Goal: Task Accomplishment & Management: Manage account settings

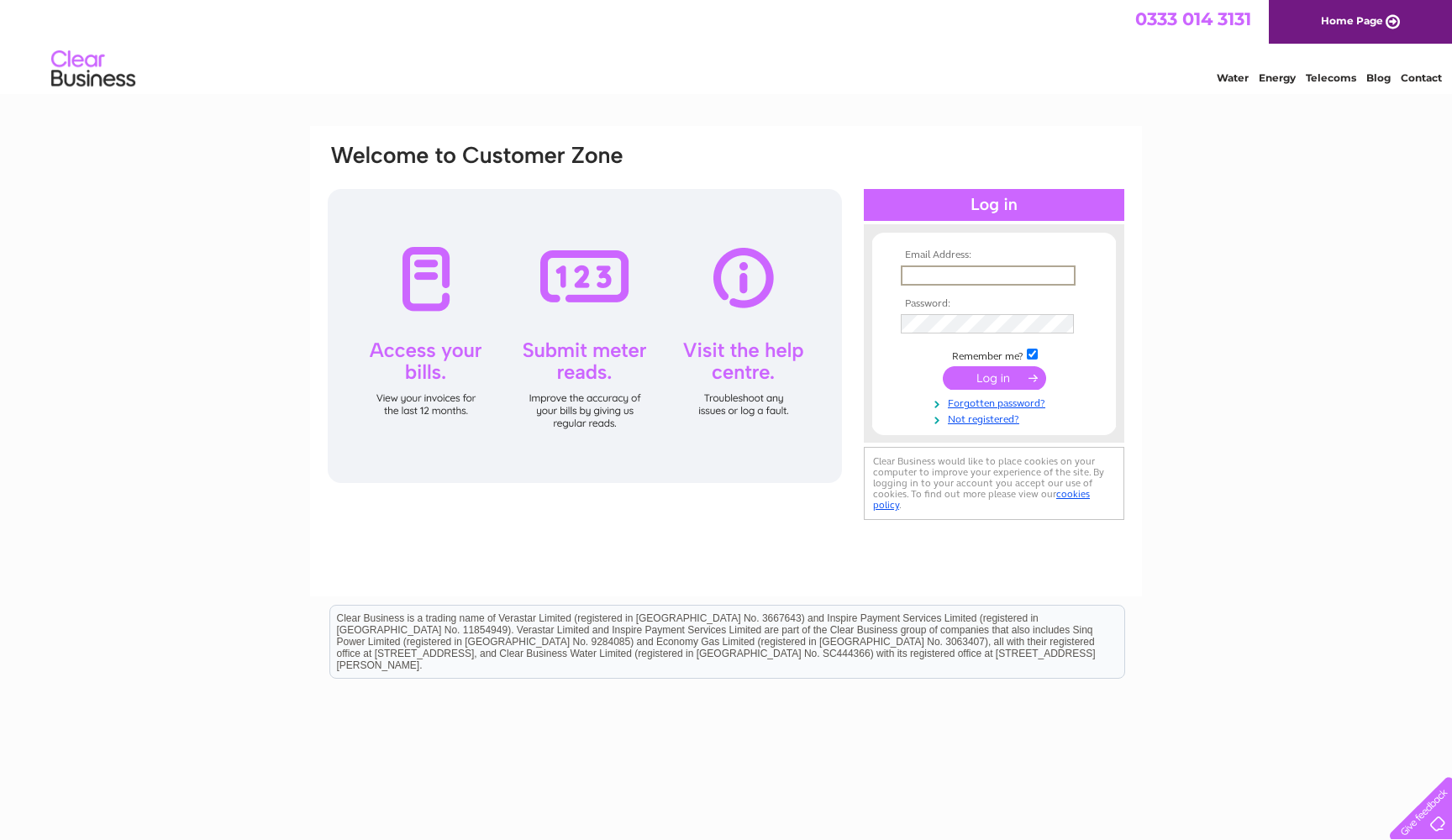
type input "Anthony@ginandolive.co.uk"
click at [990, 374] on input "submit" at bounding box center [994, 377] width 103 height 23
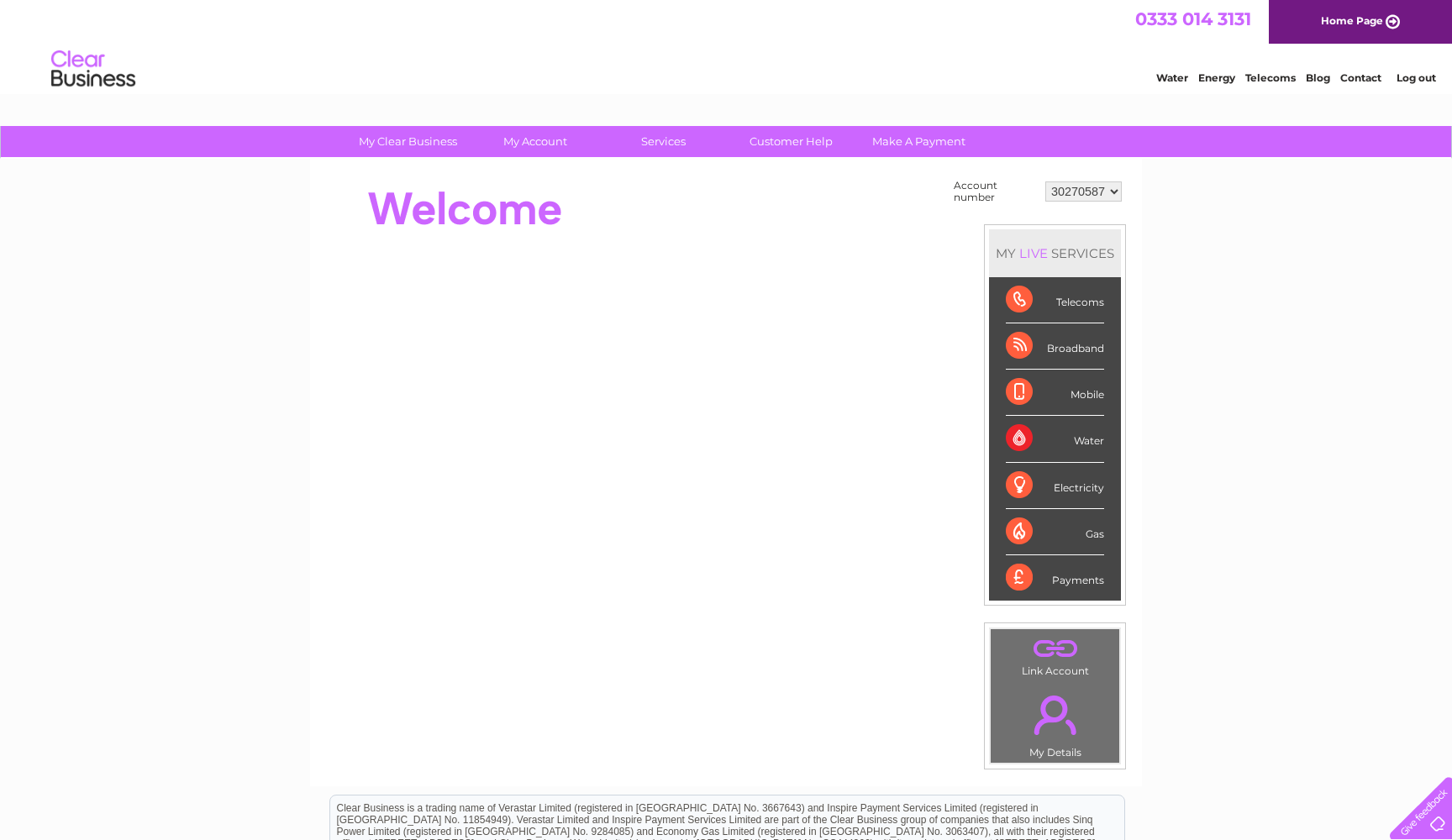
click at [1087, 437] on div "Water" at bounding box center [1054, 439] width 99 height 46
click at [1017, 440] on div "Water" at bounding box center [1054, 439] width 99 height 46
click at [1083, 448] on div "Water" at bounding box center [1054, 439] width 99 height 46
select select "30297444"
click at [1081, 439] on div "Water" at bounding box center [1054, 439] width 99 height 46
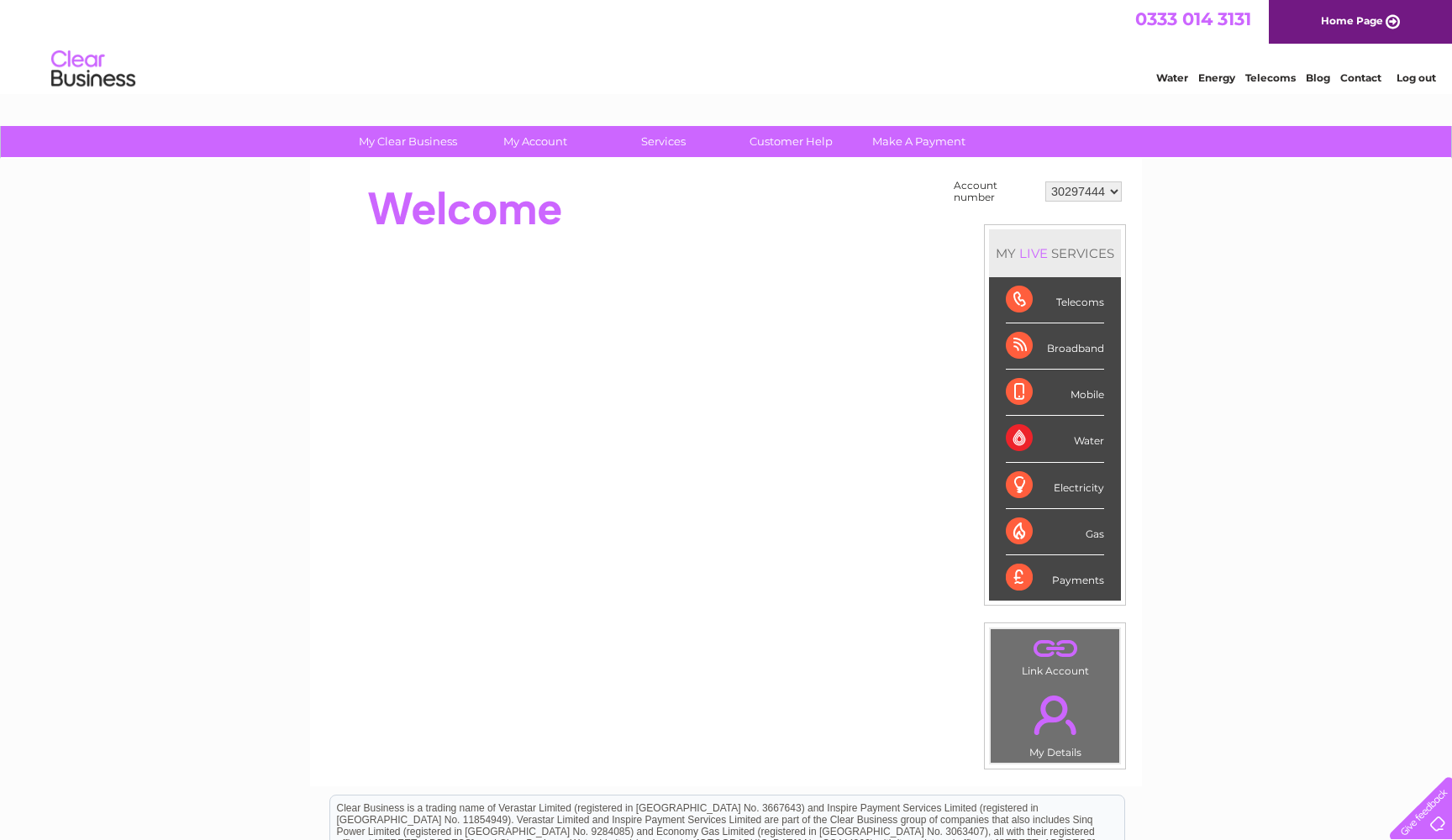
click at [1030, 443] on div "Water" at bounding box center [1054, 439] width 99 height 46
click at [1019, 444] on div "Water" at bounding box center [1054, 439] width 99 height 46
select select "30270587"
drag, startPoint x: 1024, startPoint y: 448, endPoint x: 1054, endPoint y: 439, distance: 31.3
click at [1027, 448] on div "Water" at bounding box center [1054, 439] width 99 height 46
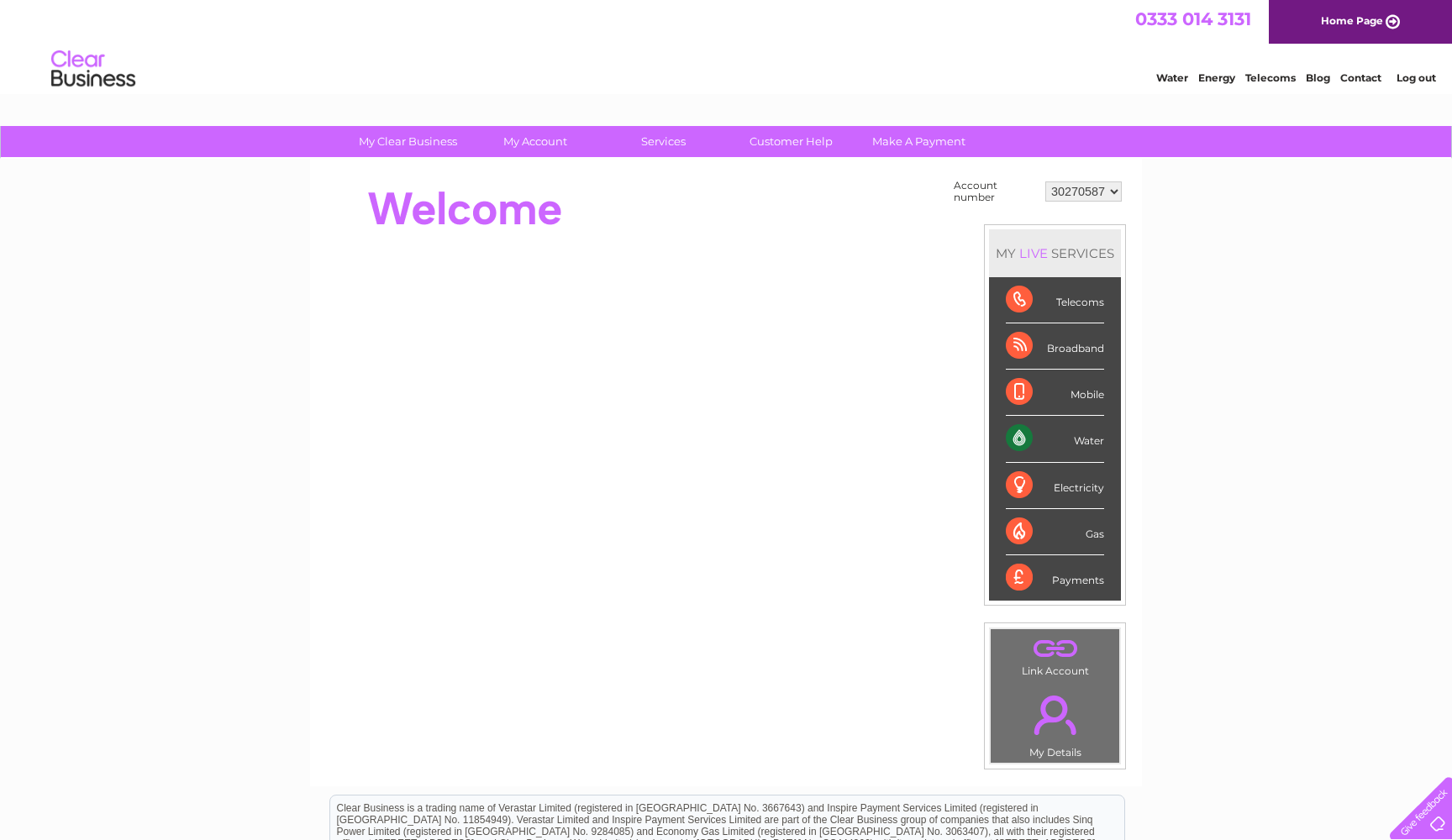
click at [1092, 435] on div "Water" at bounding box center [1054, 439] width 99 height 46
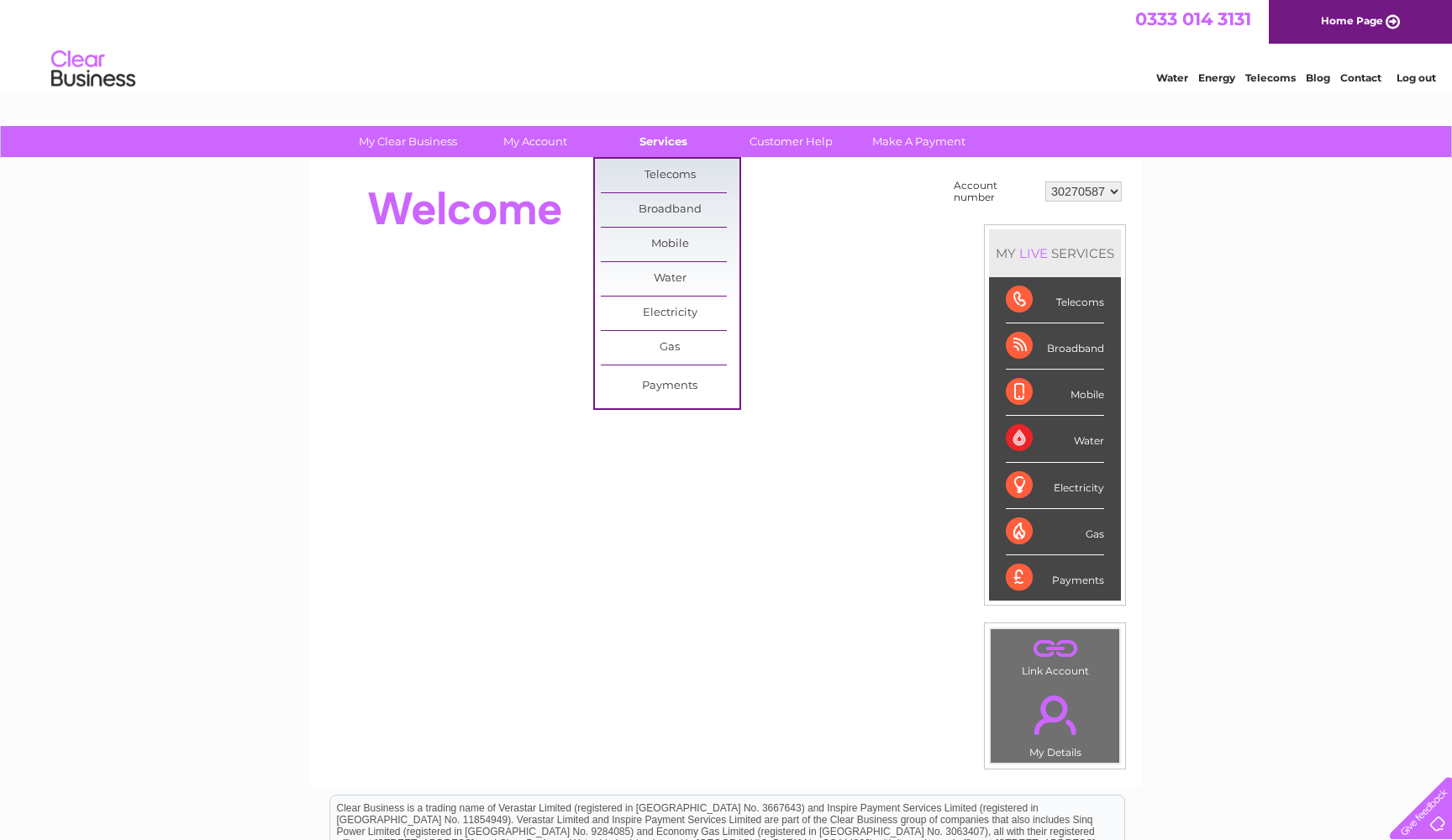
click at [670, 136] on link "Services" at bounding box center [663, 141] width 139 height 31
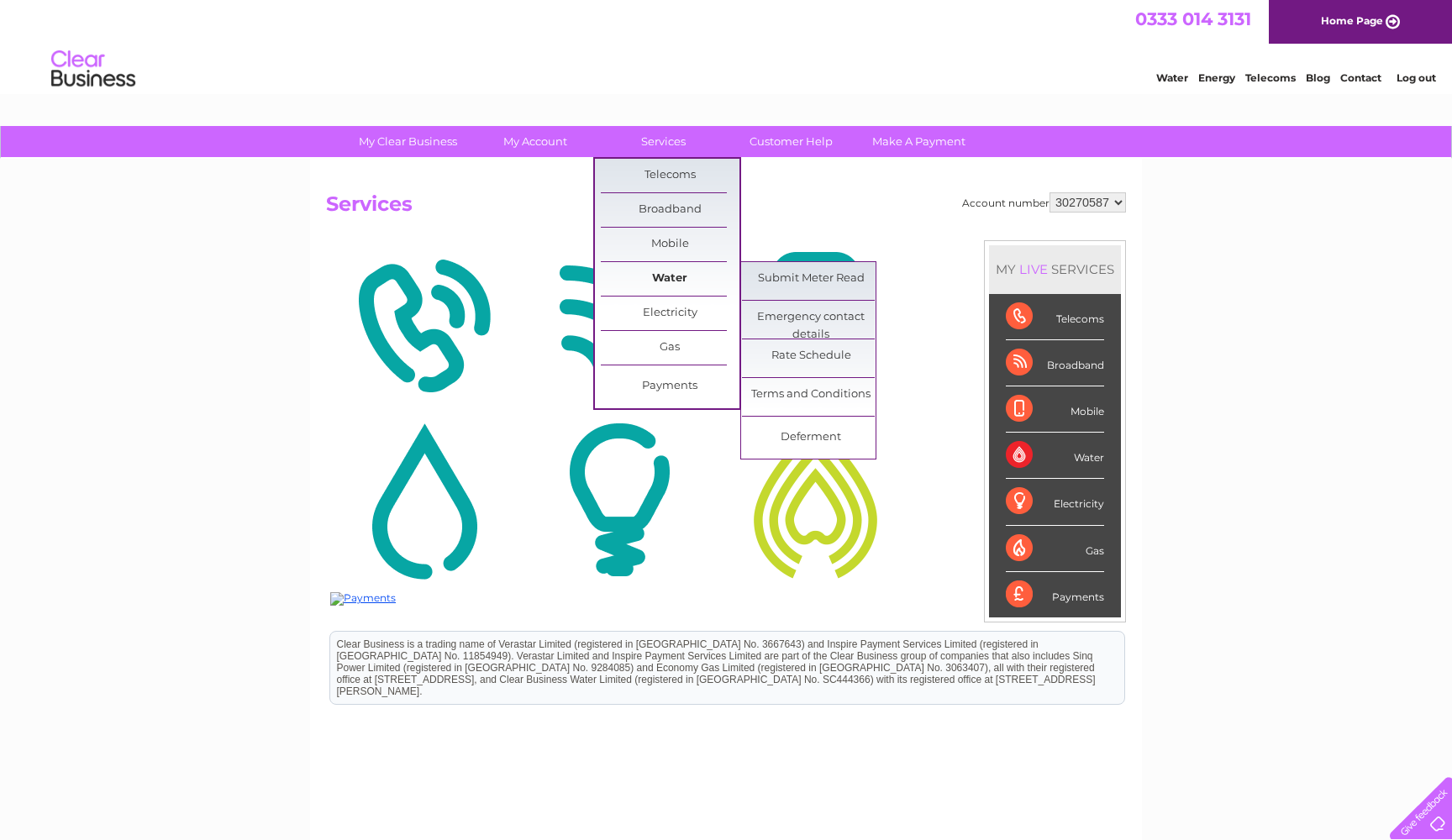
click at [669, 273] on link "Water" at bounding box center [670, 279] width 139 height 34
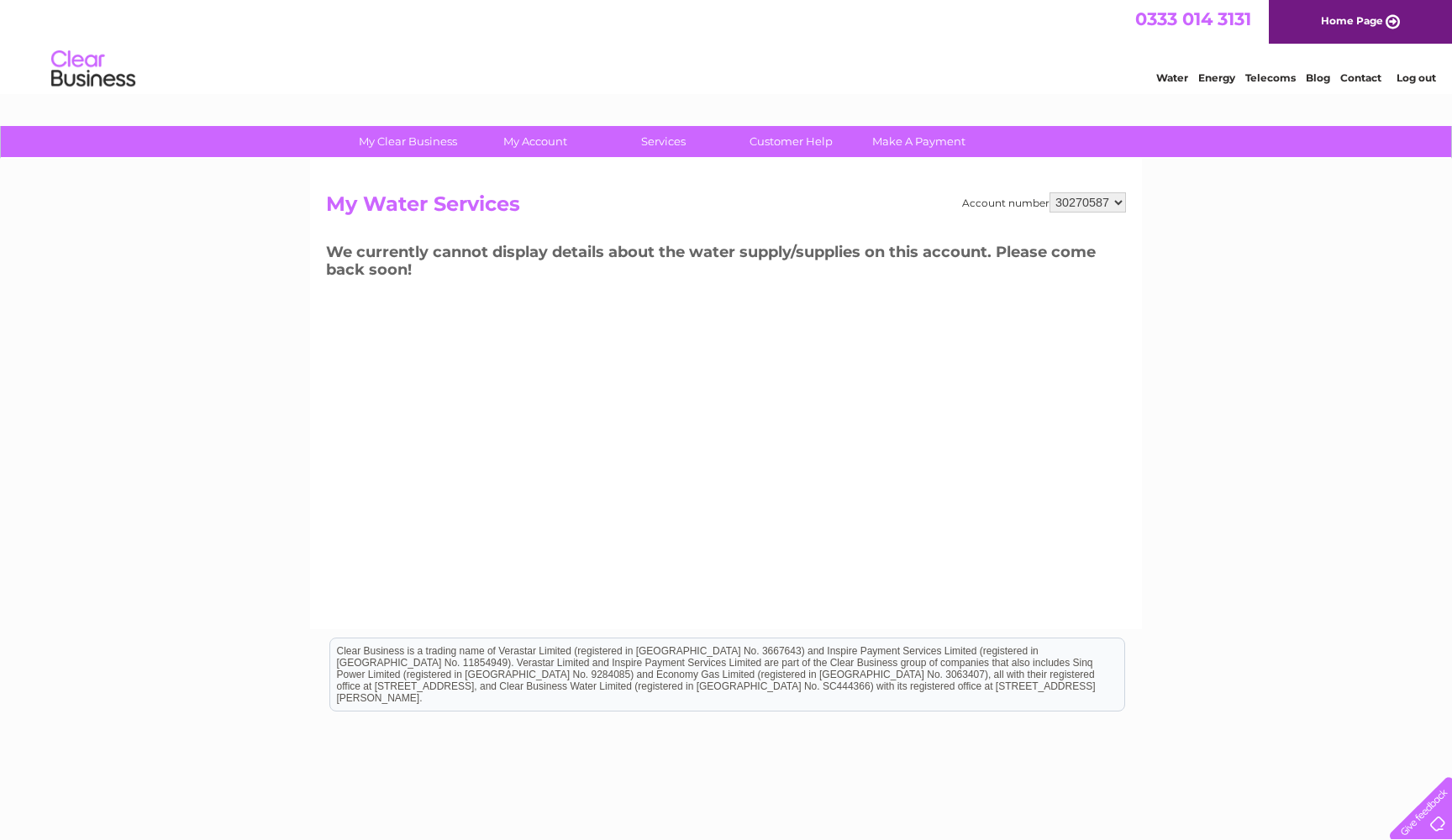
select select "30297444"
click at [541, 148] on link "My Account" at bounding box center [536, 141] width 139 height 31
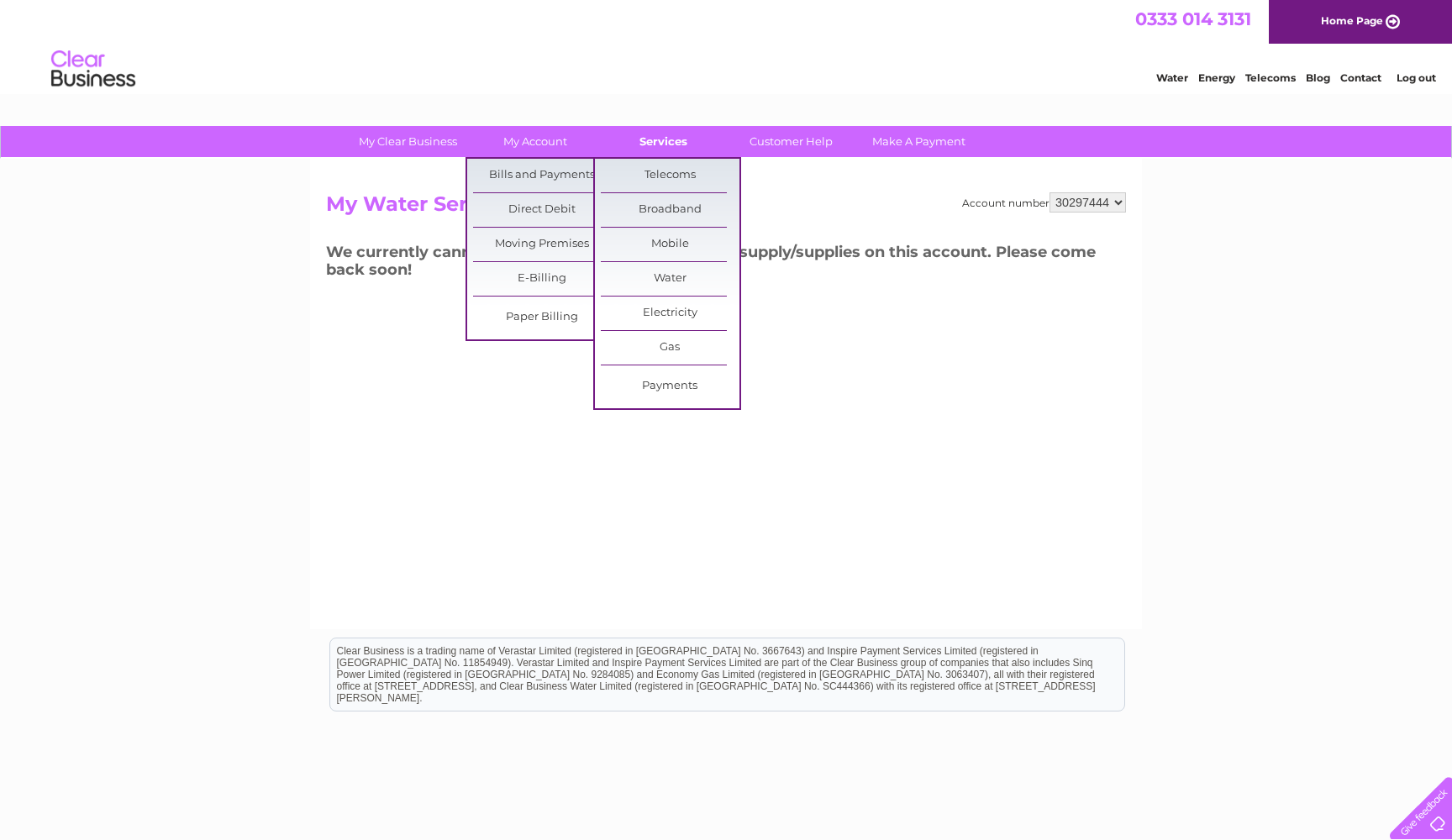
click at [657, 139] on link "Services" at bounding box center [663, 141] width 139 height 31
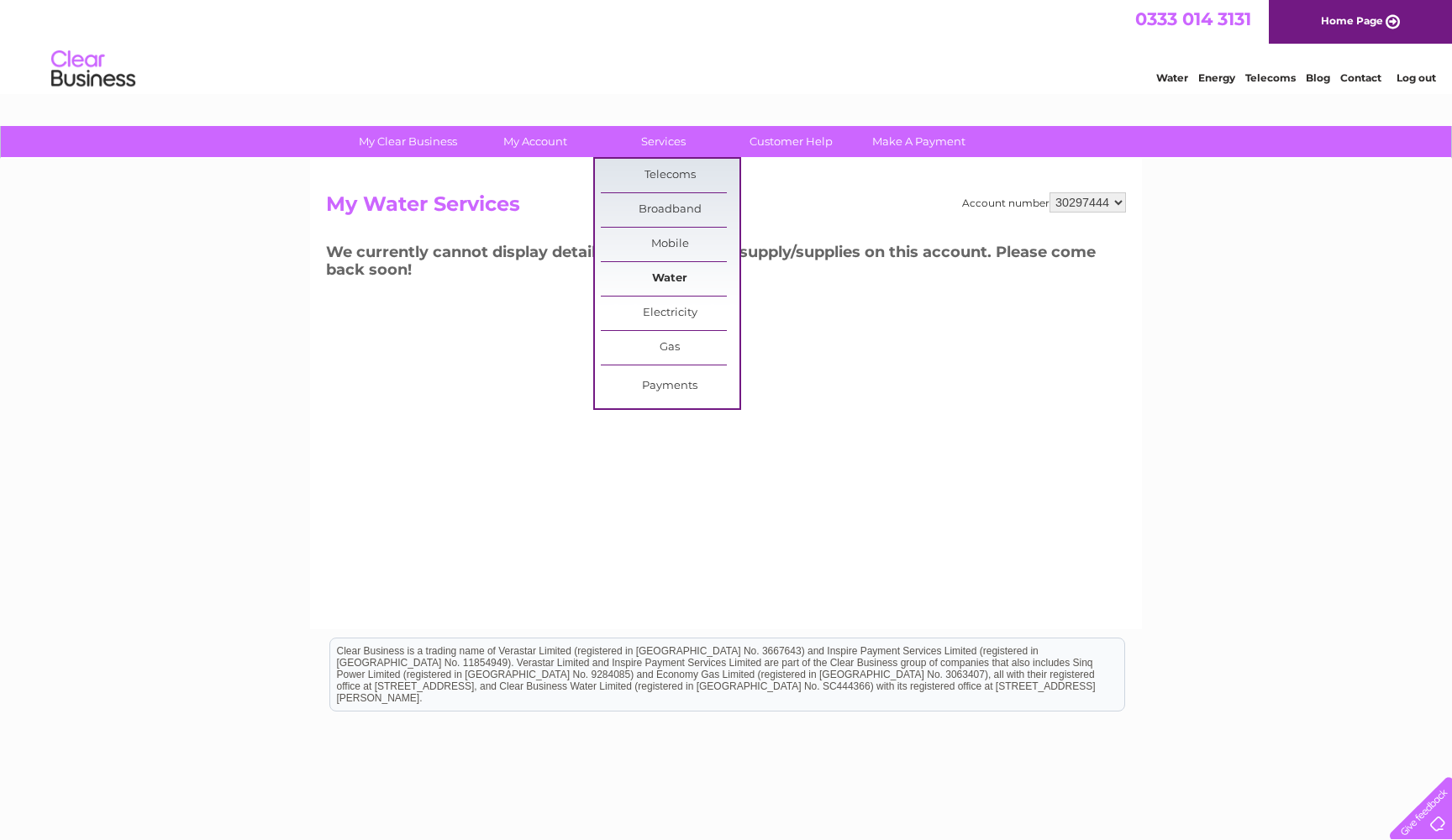
click at [670, 273] on link "Water" at bounding box center [670, 279] width 139 height 34
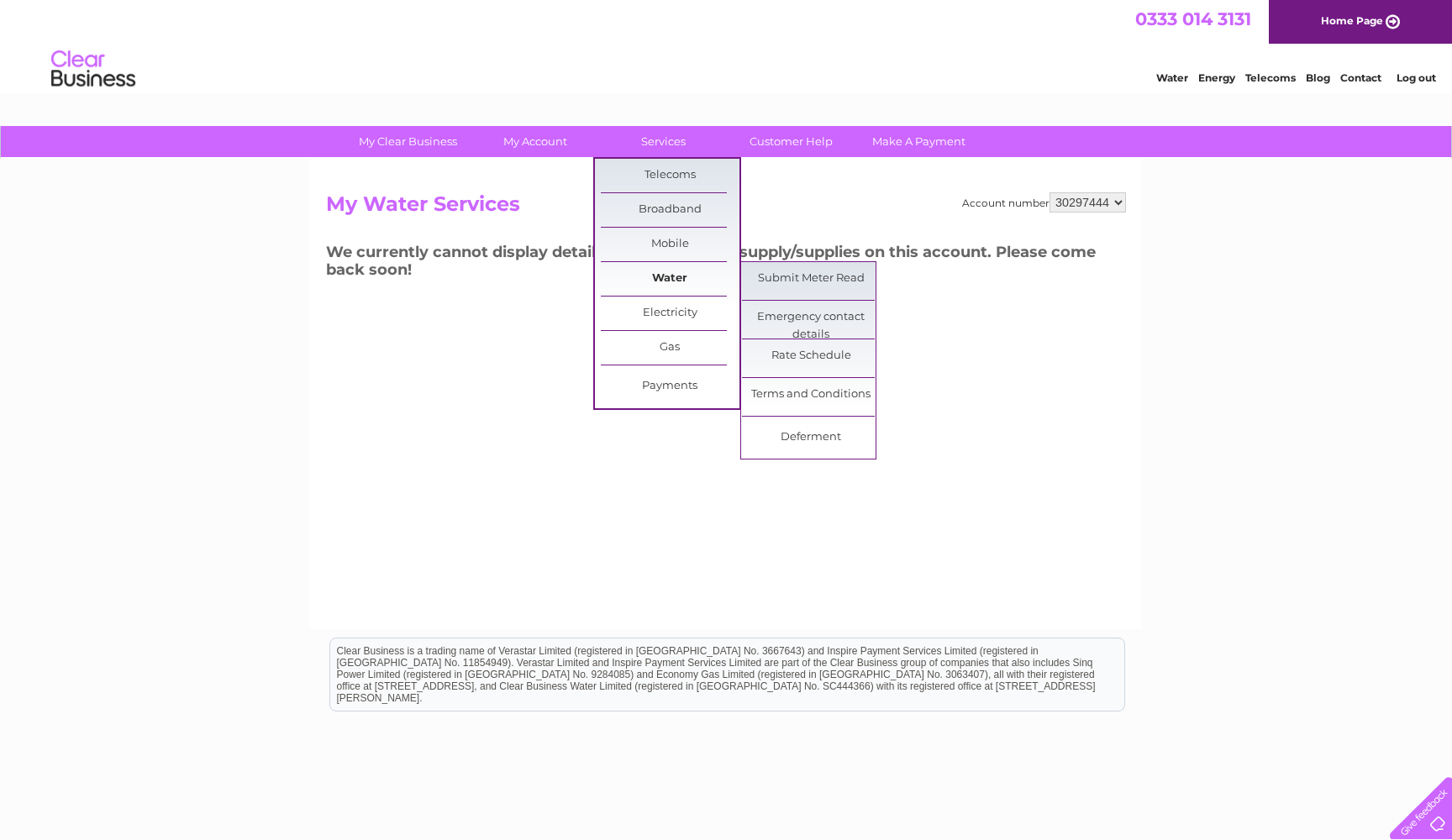
click at [682, 278] on link "Water" at bounding box center [670, 279] width 139 height 34
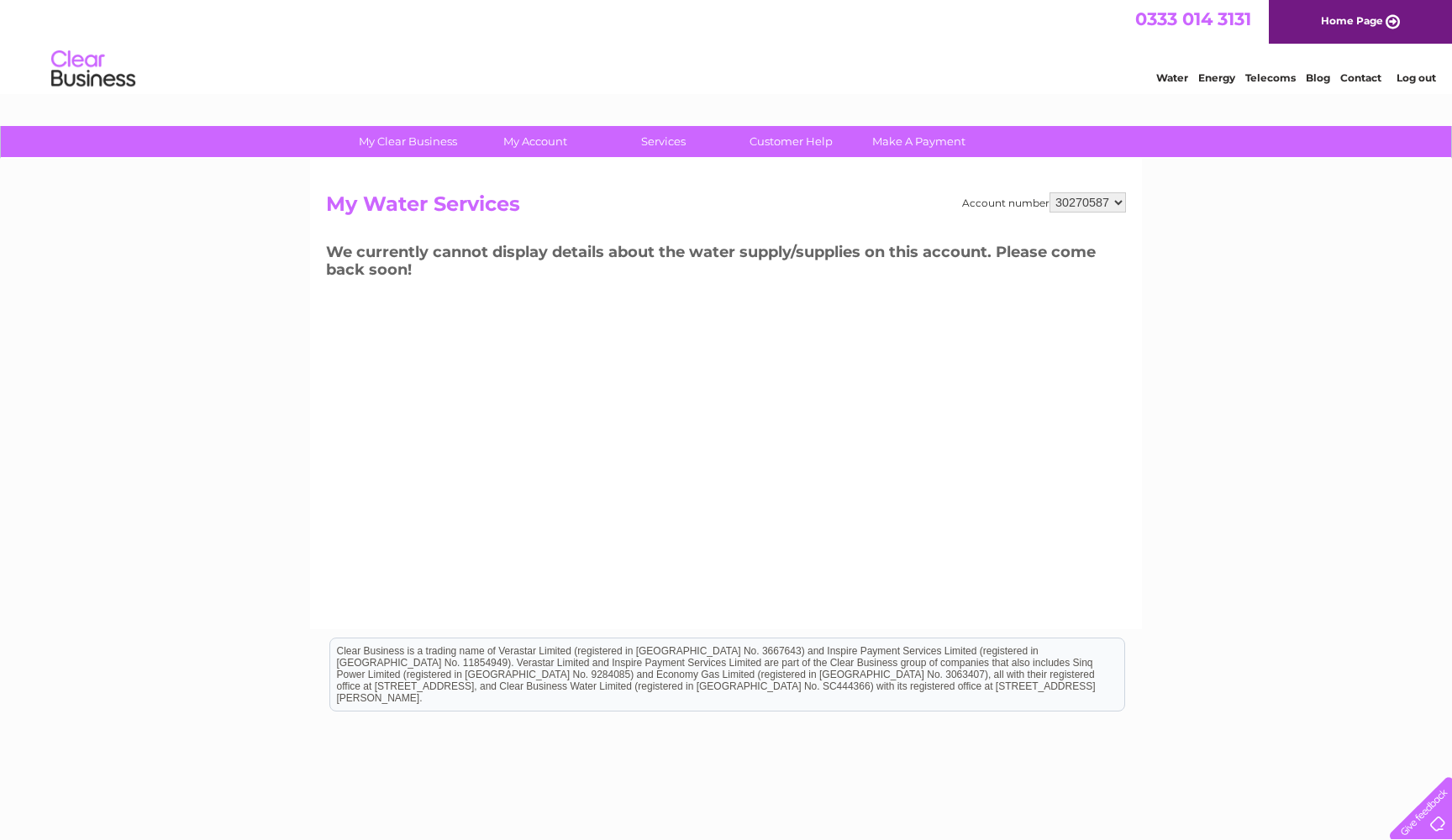
select select "30297444"
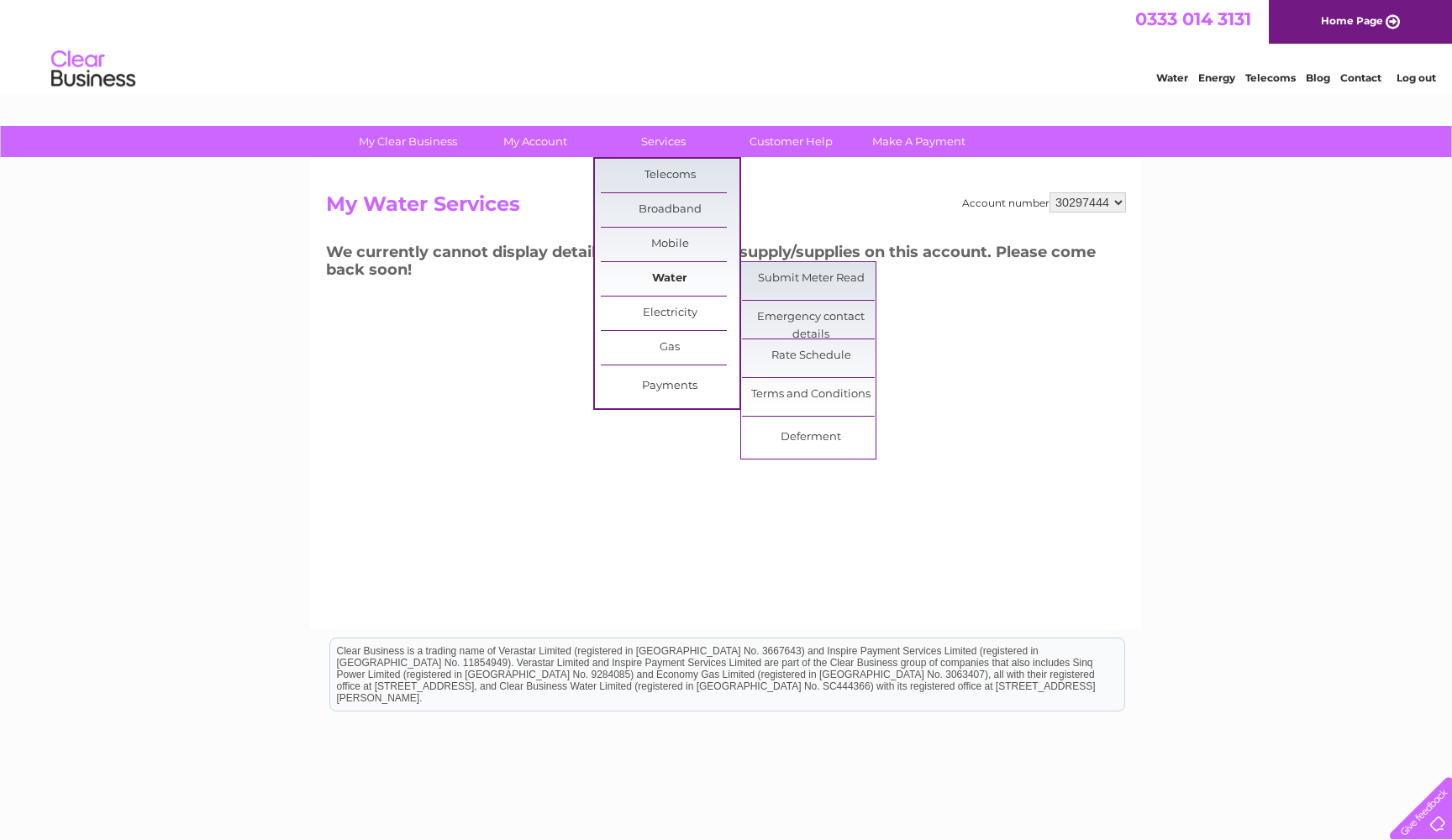
click at [663, 270] on link "Water" at bounding box center [670, 279] width 139 height 34
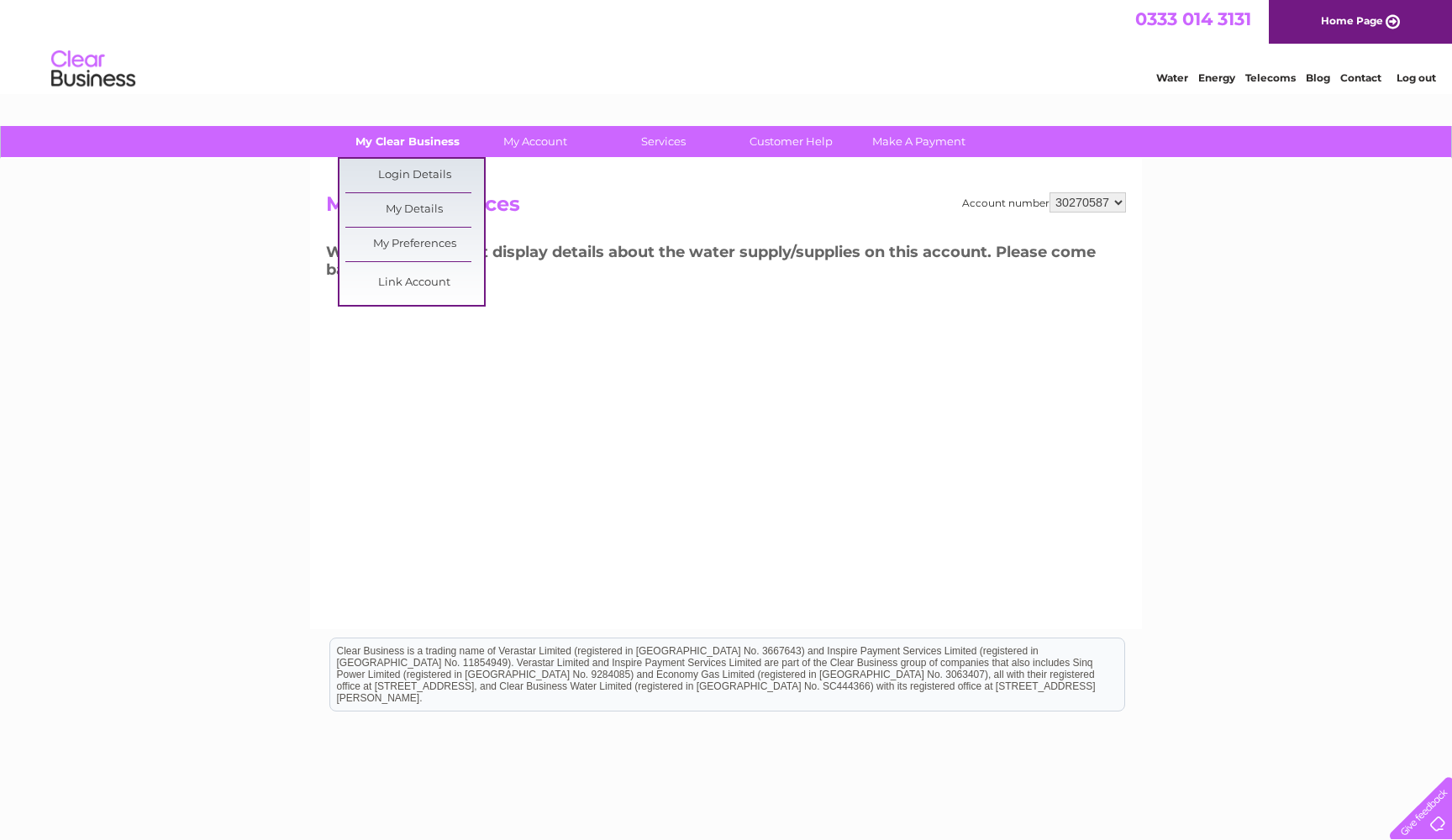
click at [434, 141] on link "My Clear Business" at bounding box center [408, 141] width 139 height 31
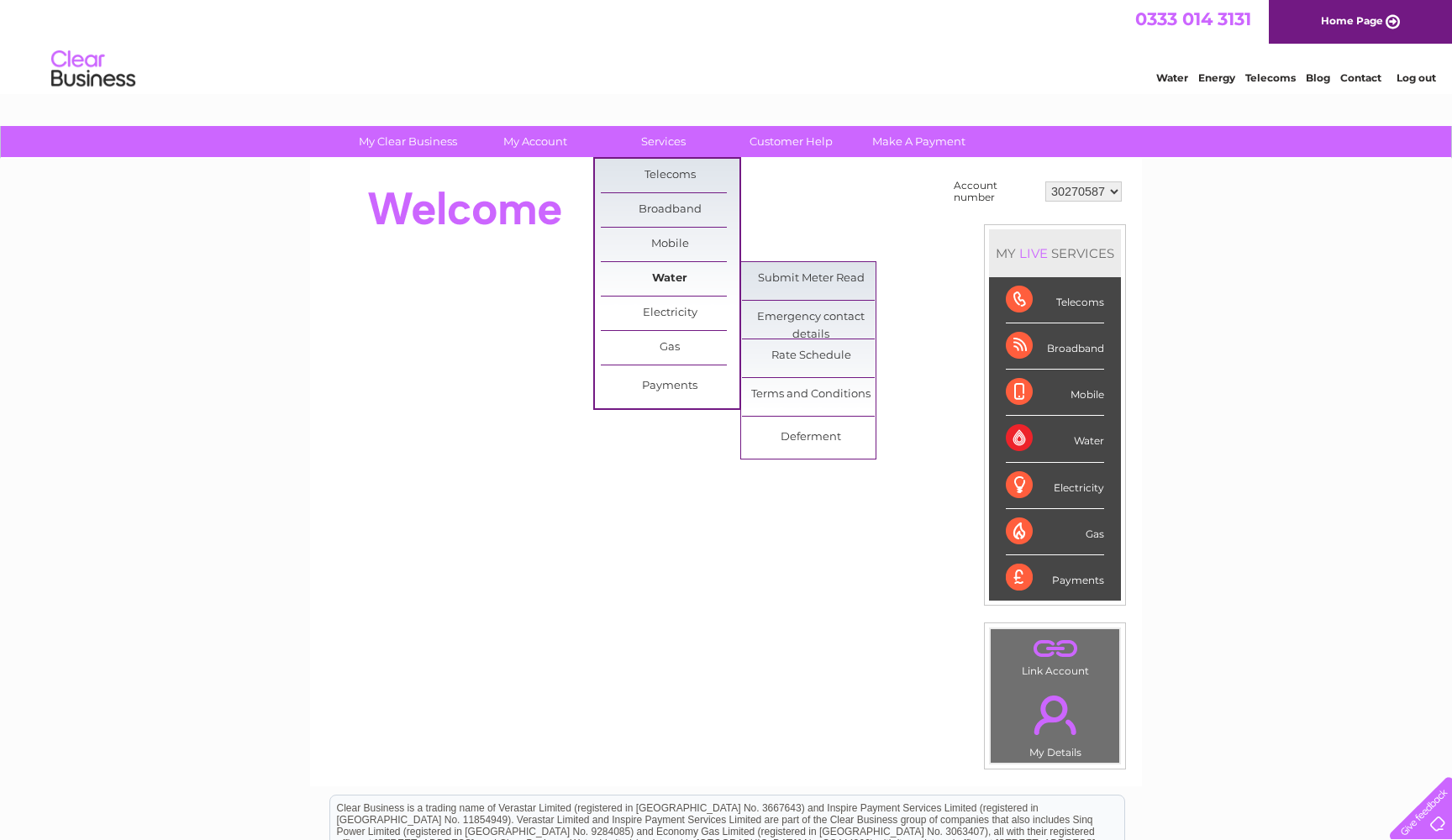
click at [663, 271] on link "Water" at bounding box center [670, 279] width 139 height 34
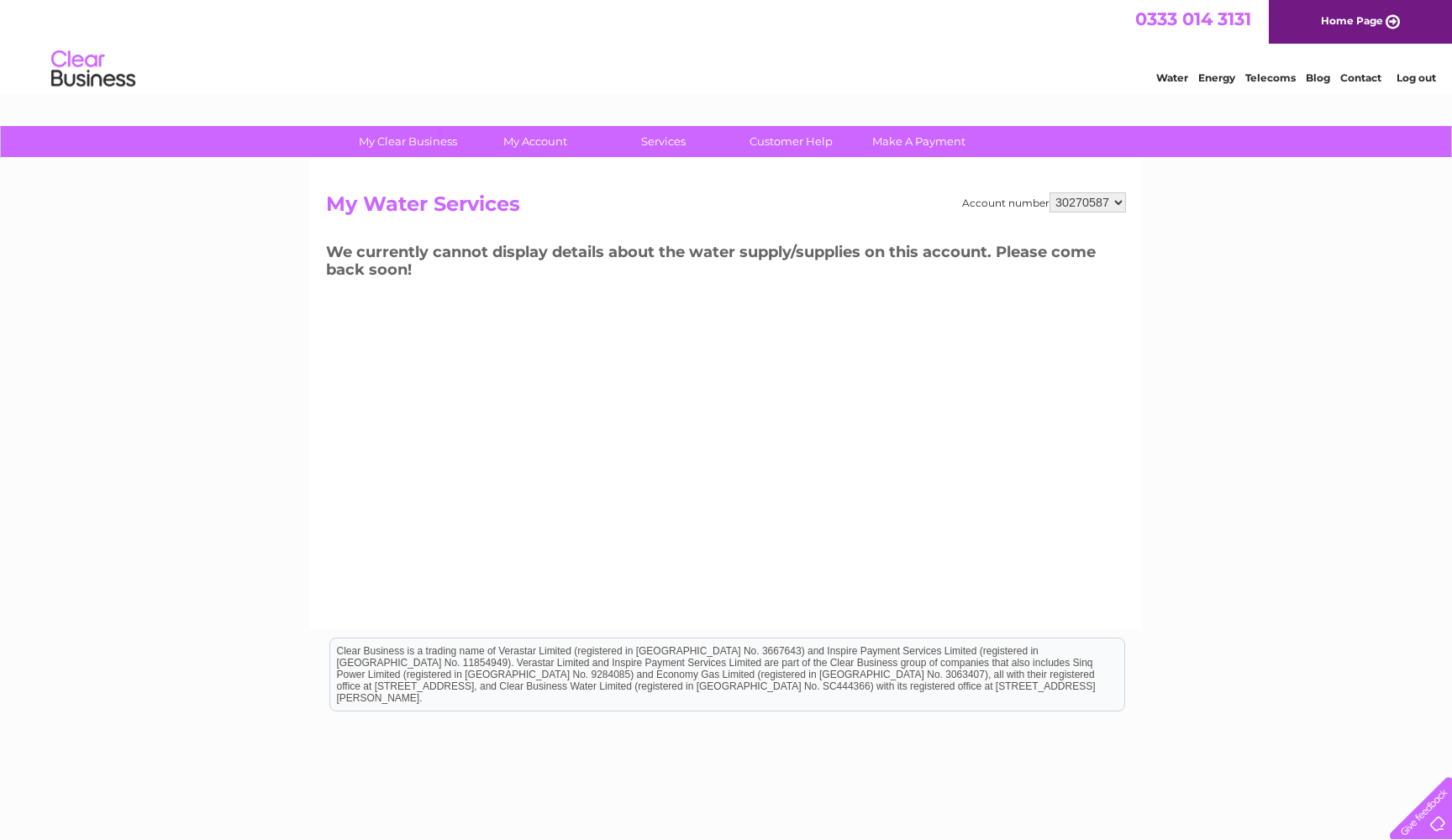
select select "30297444"
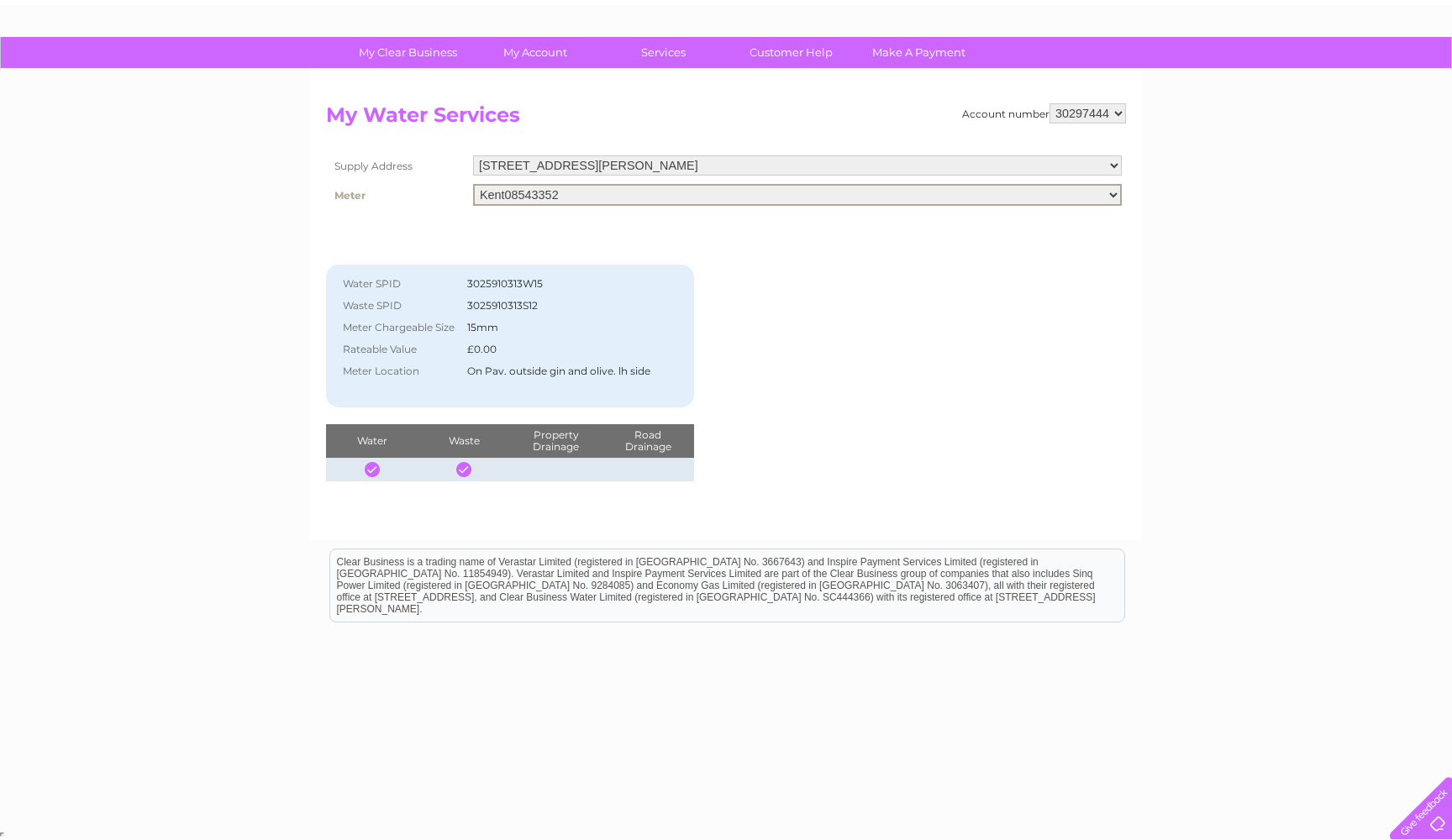
scroll to position [88, 0]
drag, startPoint x: 564, startPoint y: 448, endPoint x: 522, endPoint y: 443, distance: 42.3
click at [564, 448] on th "Property Drainage" at bounding box center [555, 440] width 91 height 34
click at [384, 457] on td at bounding box center [371, 469] width 91 height 23
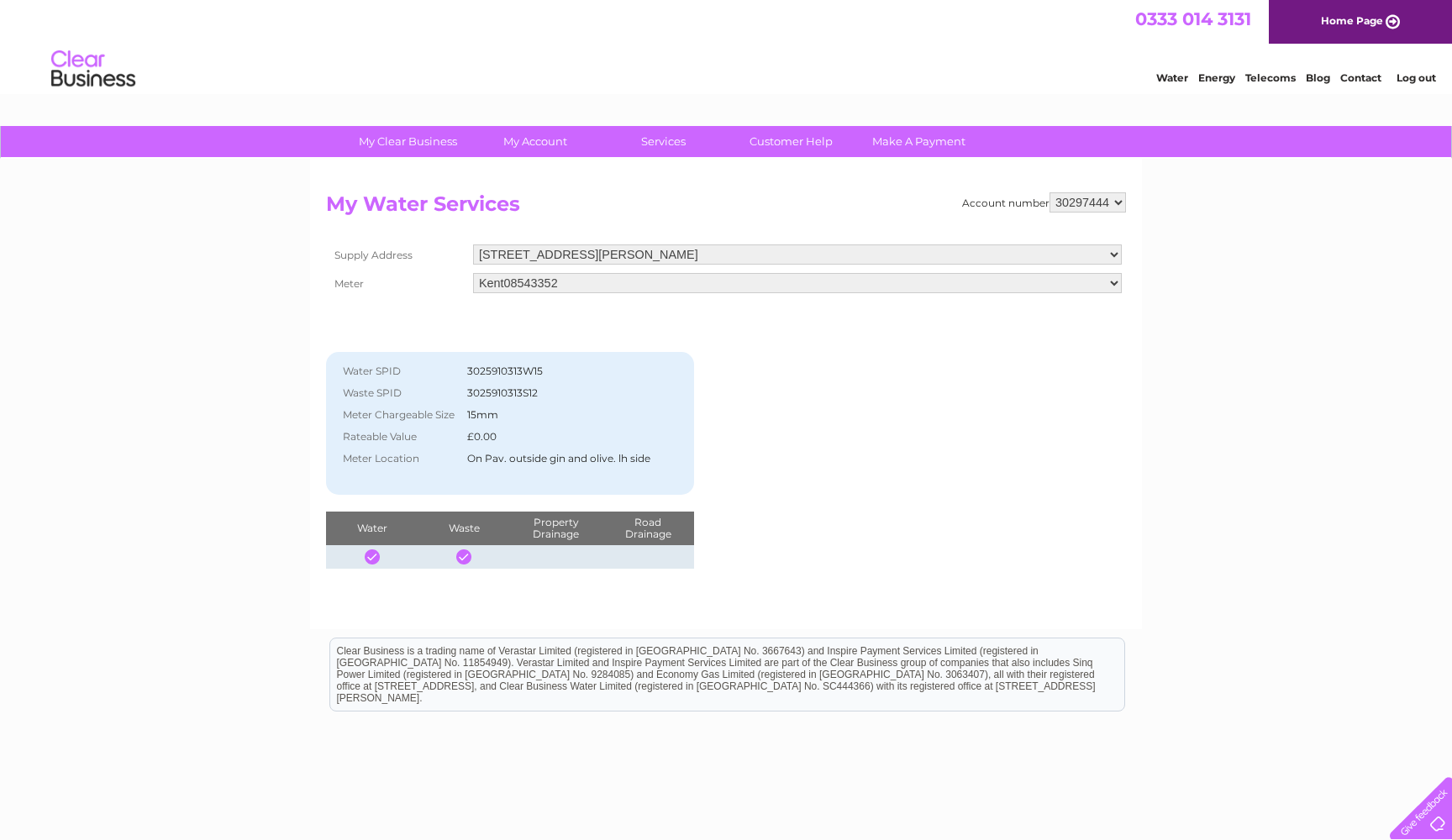
scroll to position [0, 0]
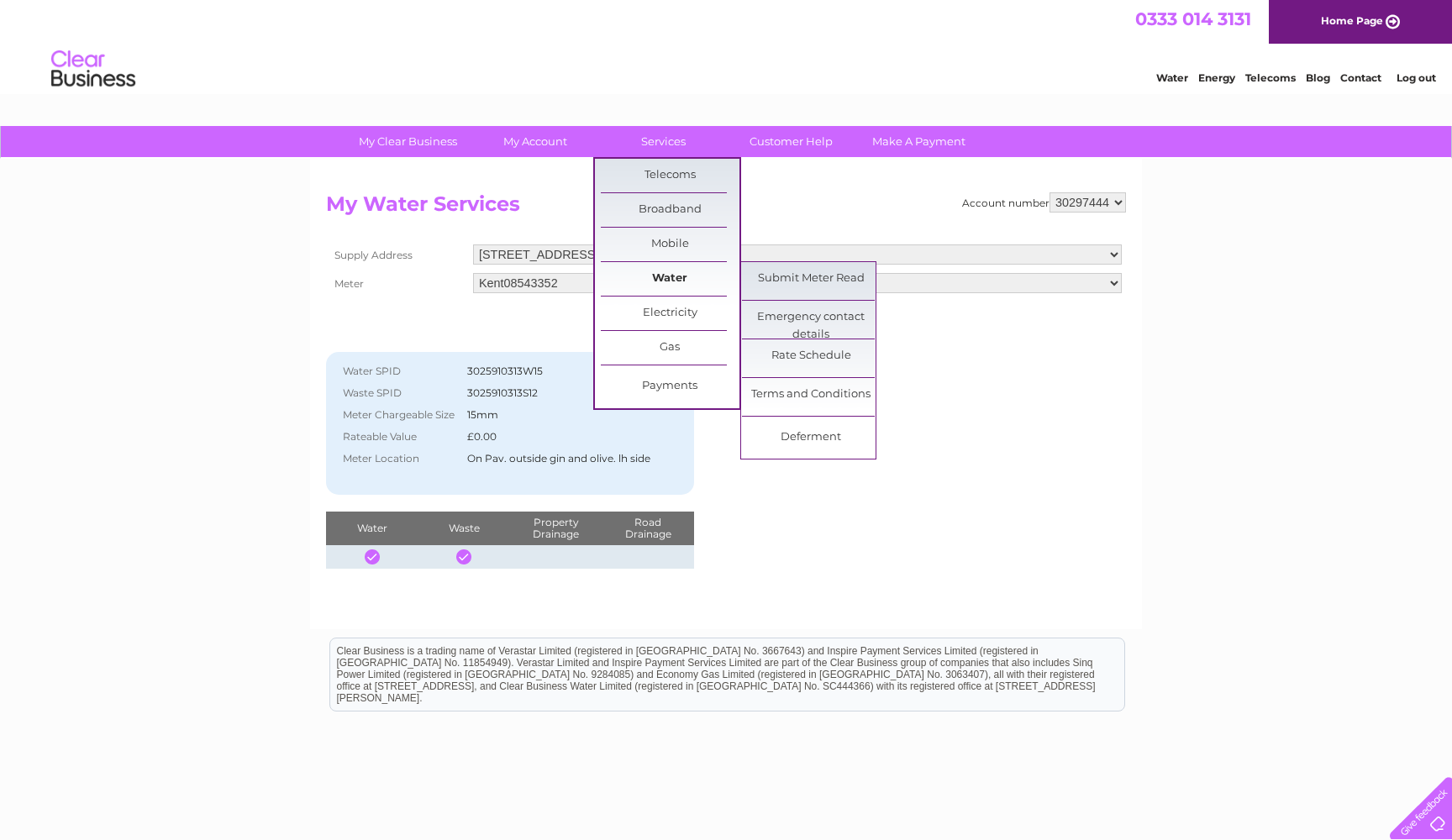
click at [678, 283] on link "Water" at bounding box center [670, 279] width 139 height 34
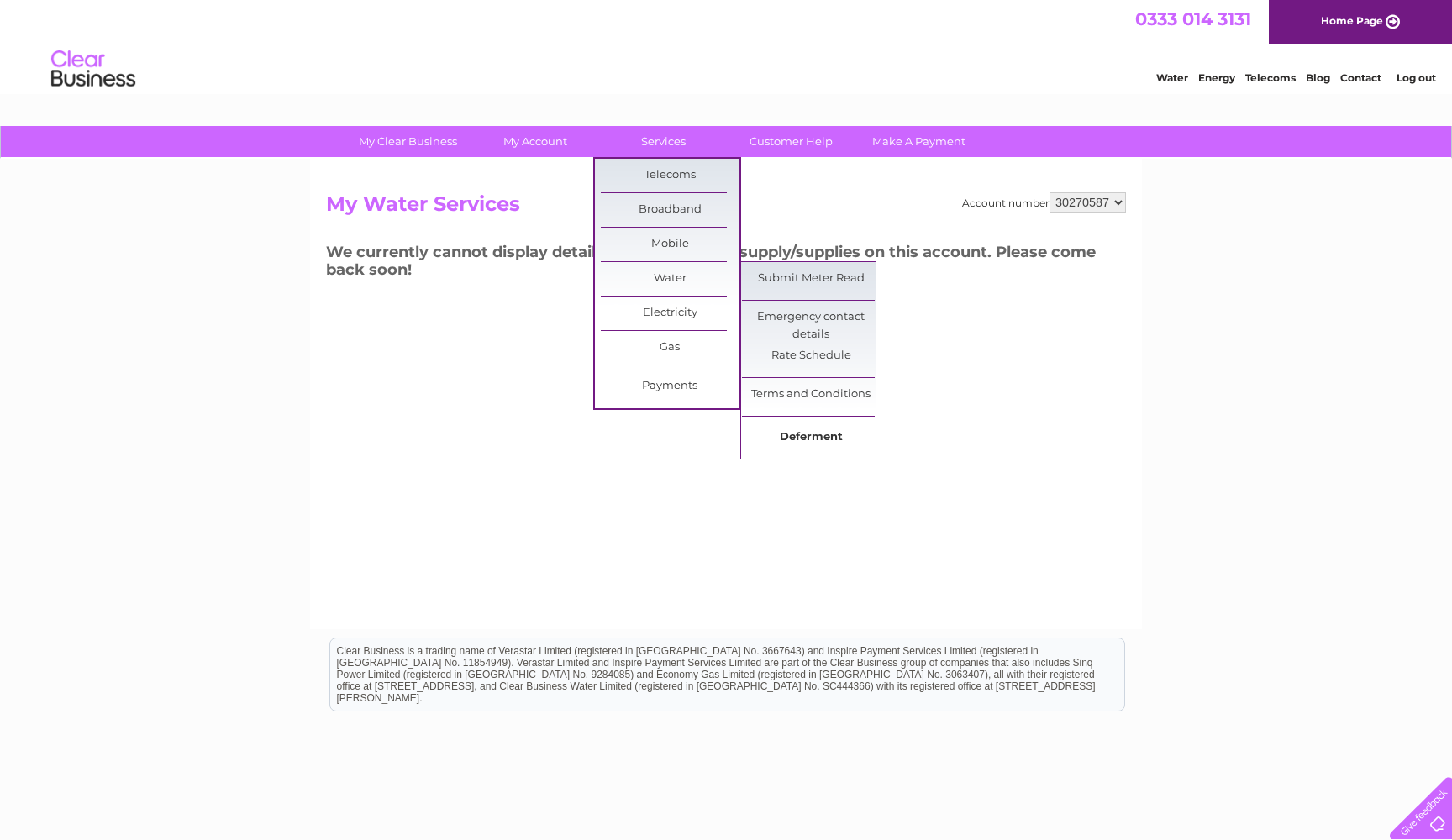
click at [820, 440] on link "Deferment" at bounding box center [811, 438] width 139 height 34
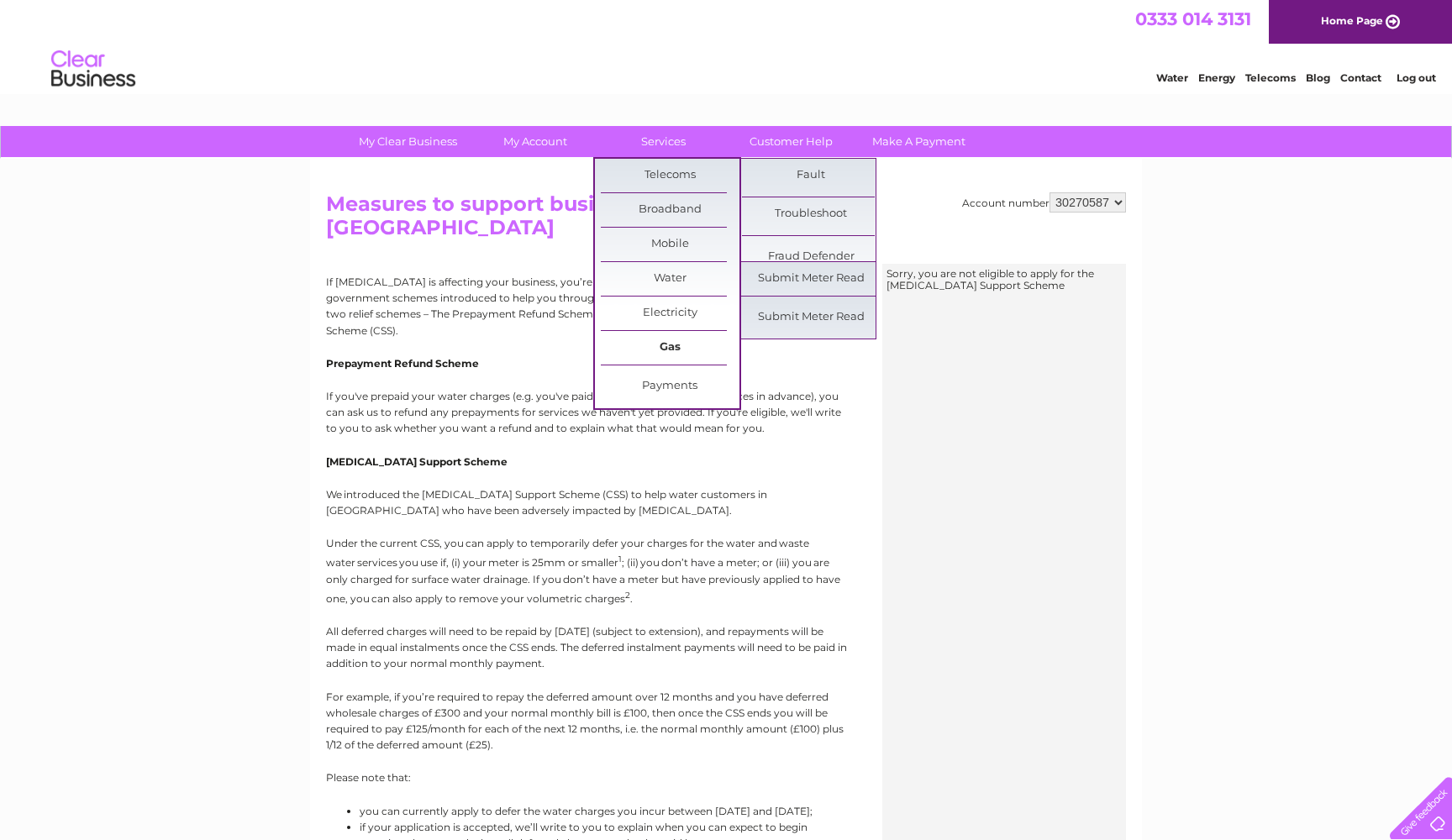
scroll to position [4, 0]
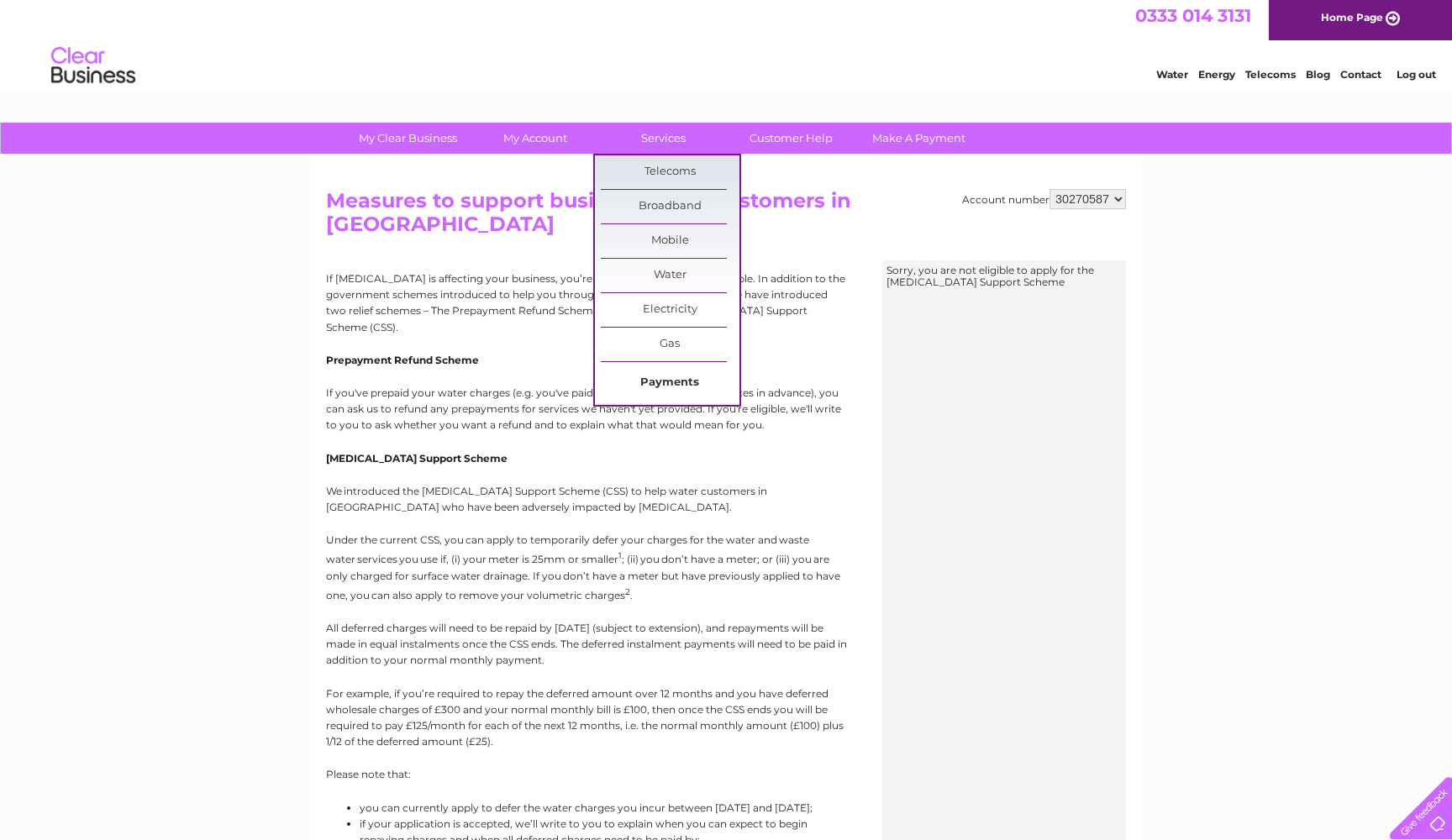
click at [663, 381] on link "Payments" at bounding box center [670, 383] width 139 height 34
